Goal: Find specific page/section: Find specific page/section

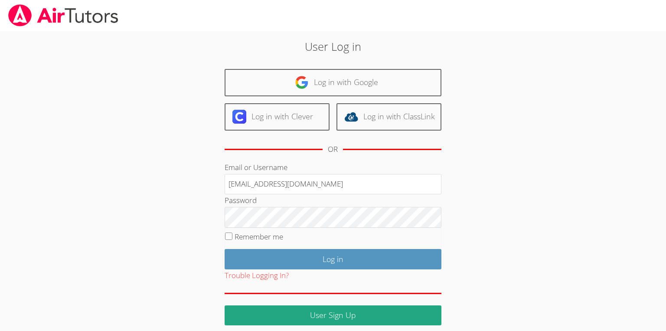
type input "francouriberheinbolt@gmail.com"
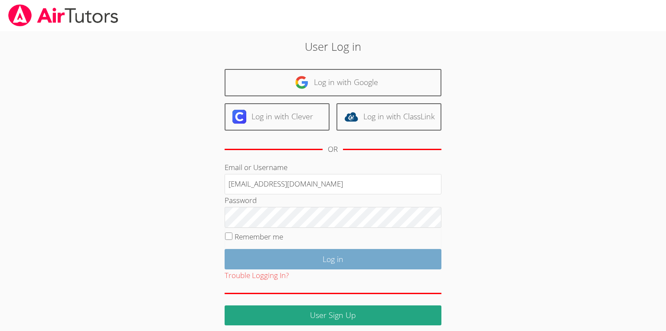
click at [294, 252] on input "Log in" at bounding box center [333, 259] width 217 height 20
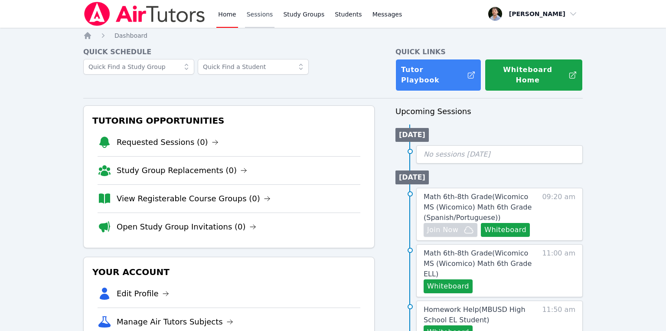
click at [269, 16] on link "Sessions" at bounding box center [260, 14] width 30 height 28
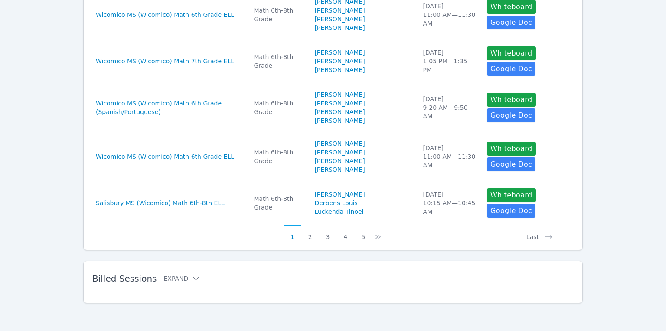
scroll to position [503, 0]
click at [192, 279] on icon at bounding box center [196, 278] width 9 height 9
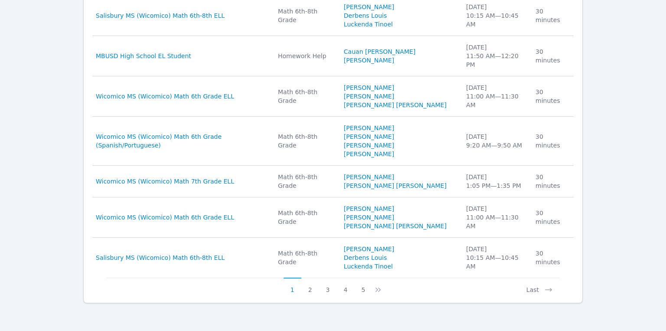
scroll to position [914, 0]
click at [313, 291] on button "2" at bounding box center [310, 285] width 18 height 16
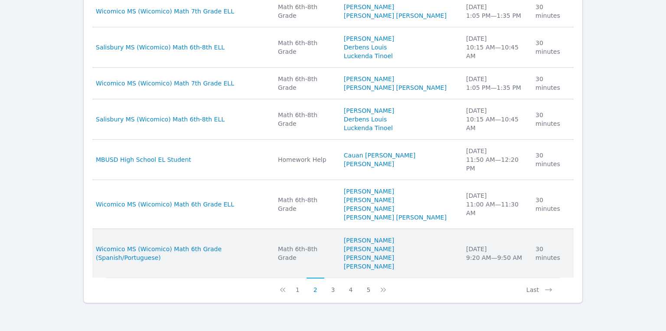
scroll to position [948, 0]
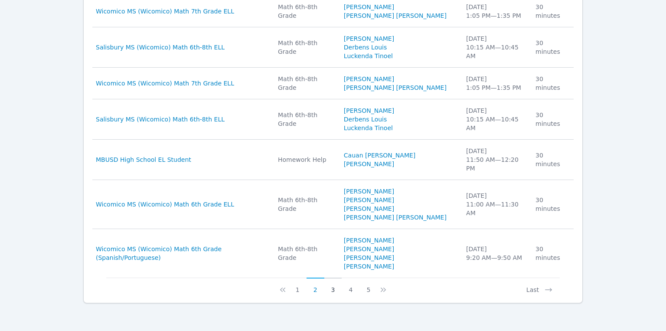
click at [333, 292] on button "3" at bounding box center [333, 285] width 18 height 16
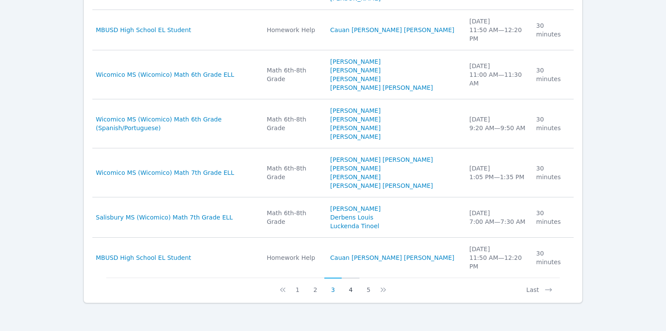
click at [351, 291] on button "4" at bounding box center [351, 285] width 18 height 16
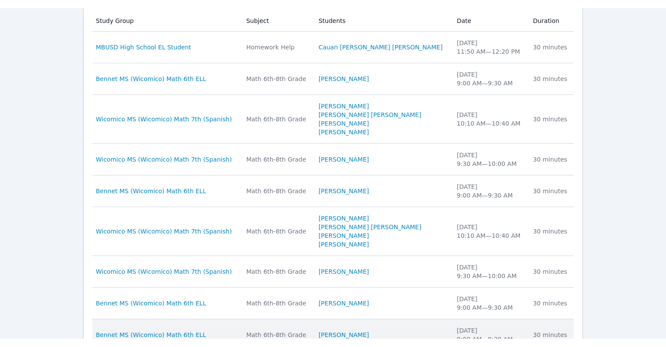
scroll to position [690, 0]
